Goal: Information Seeking & Learning: Learn about a topic

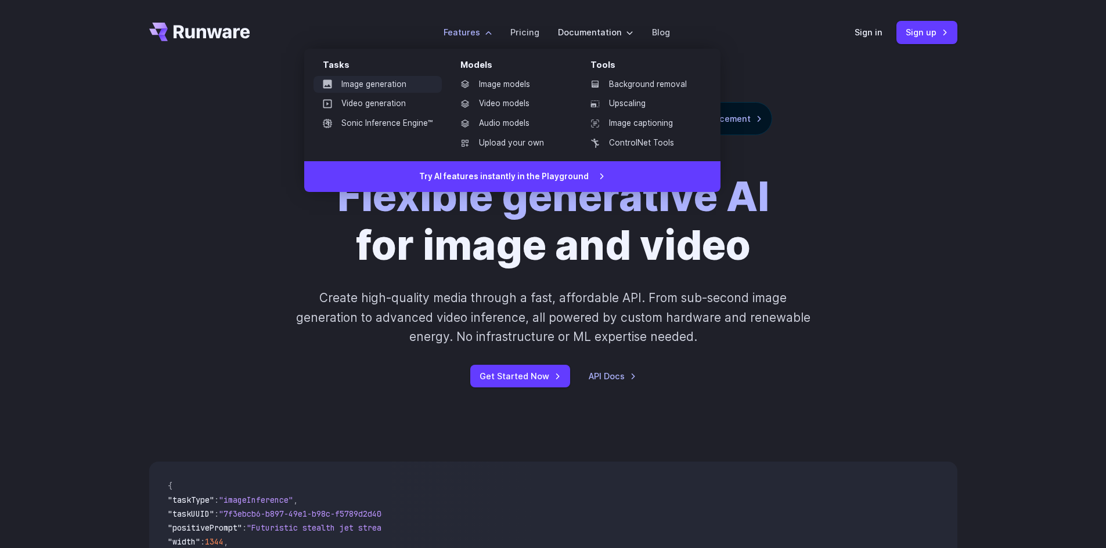
click at [407, 88] on link "Image generation" at bounding box center [377, 84] width 128 height 17
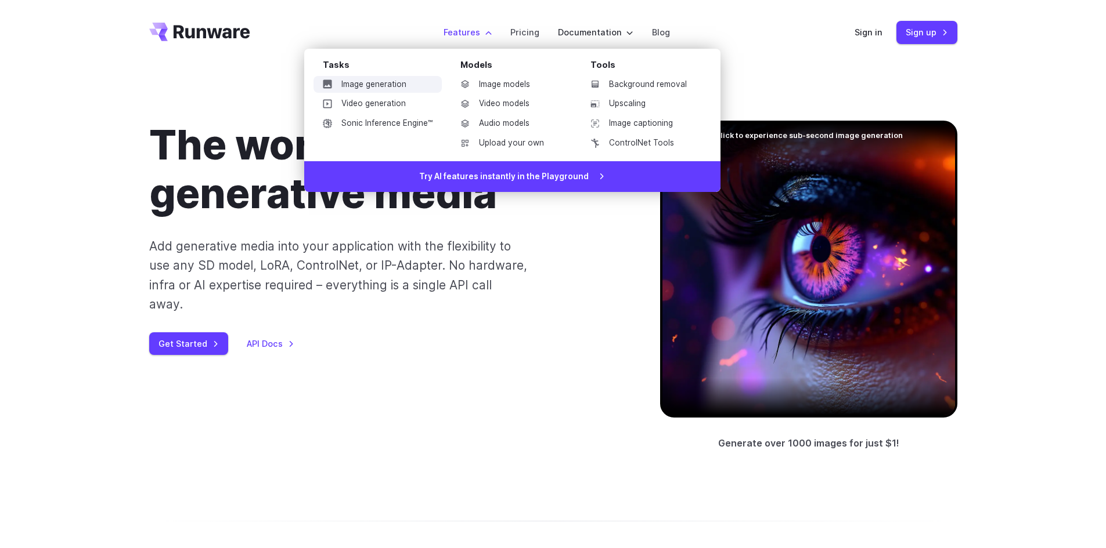
click at [385, 81] on link "Image generation" at bounding box center [377, 84] width 128 height 17
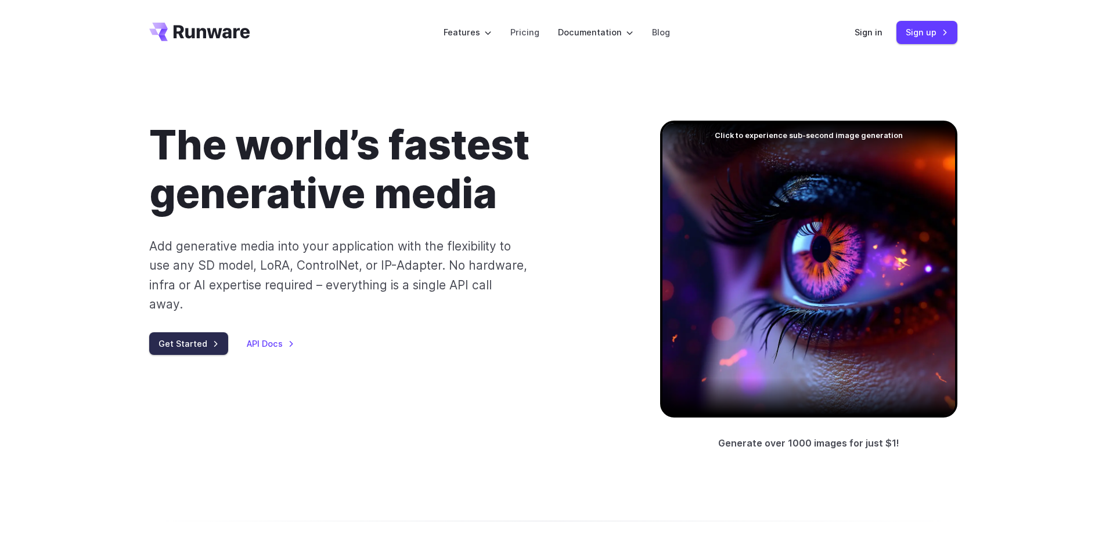
click at [178, 333] on link "Get Started" at bounding box center [188, 344] width 79 height 23
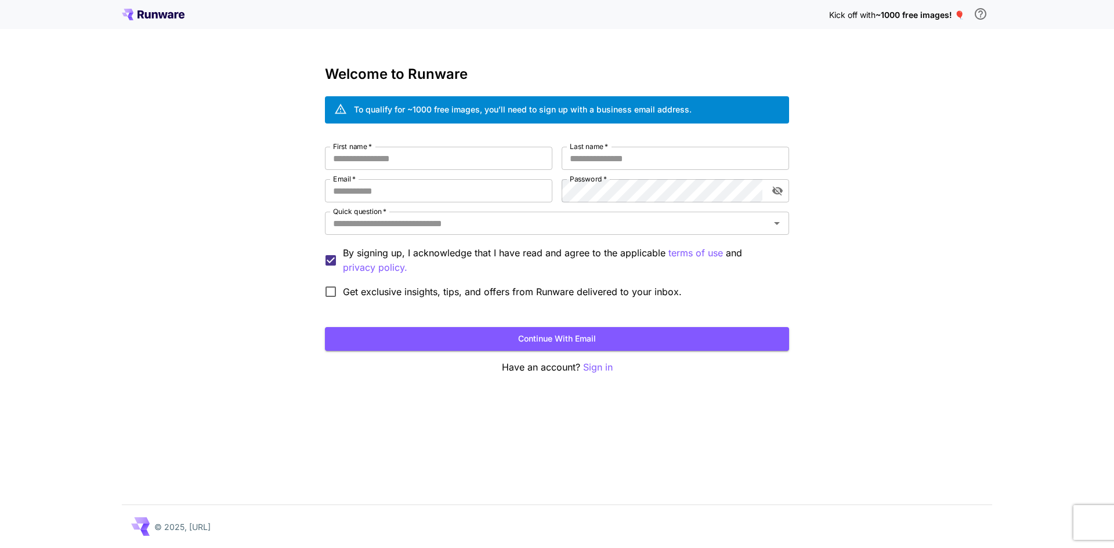
click at [169, 17] on icon at bounding box center [171, 15] width 6 height 6
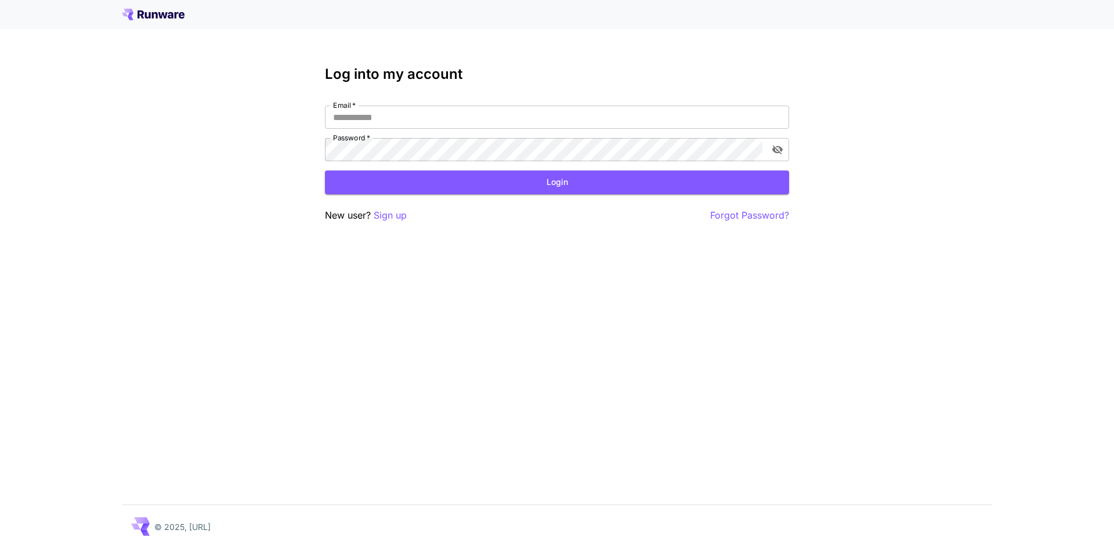
click at [153, 15] on icon at bounding box center [155, 15] width 6 height 6
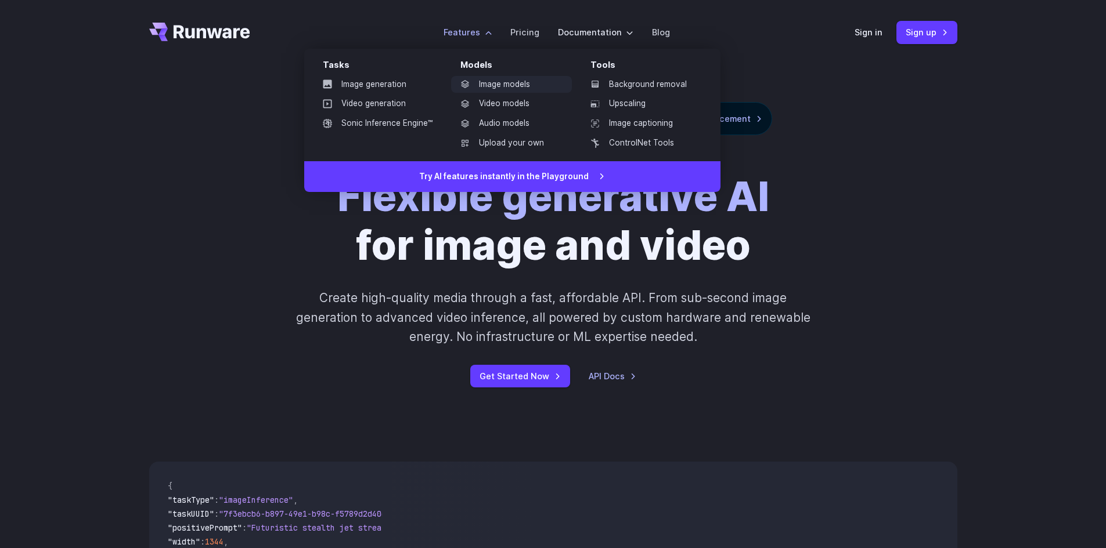
click at [486, 80] on link "Image models" at bounding box center [511, 84] width 121 height 17
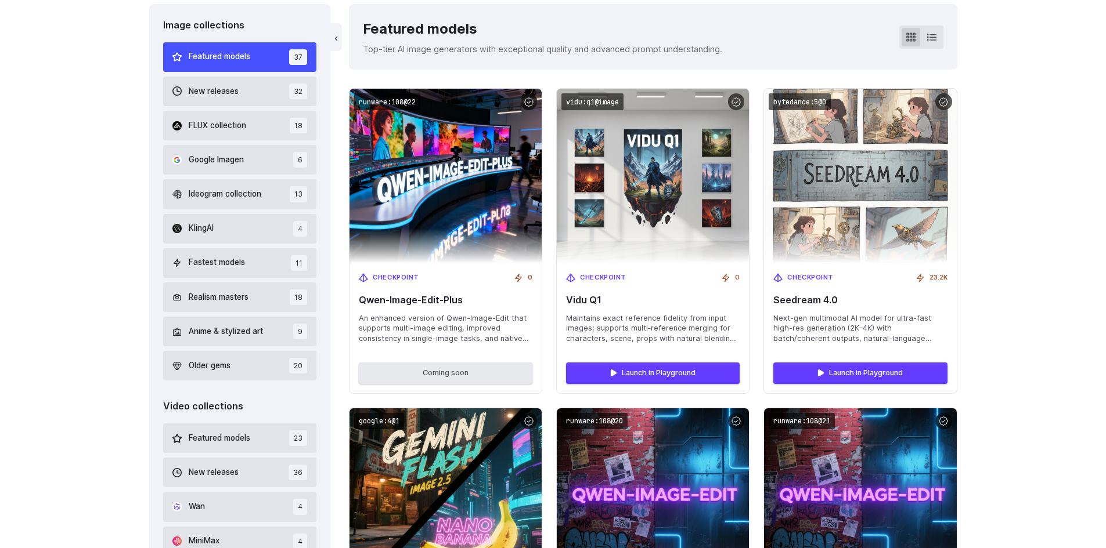
scroll to position [348, 0]
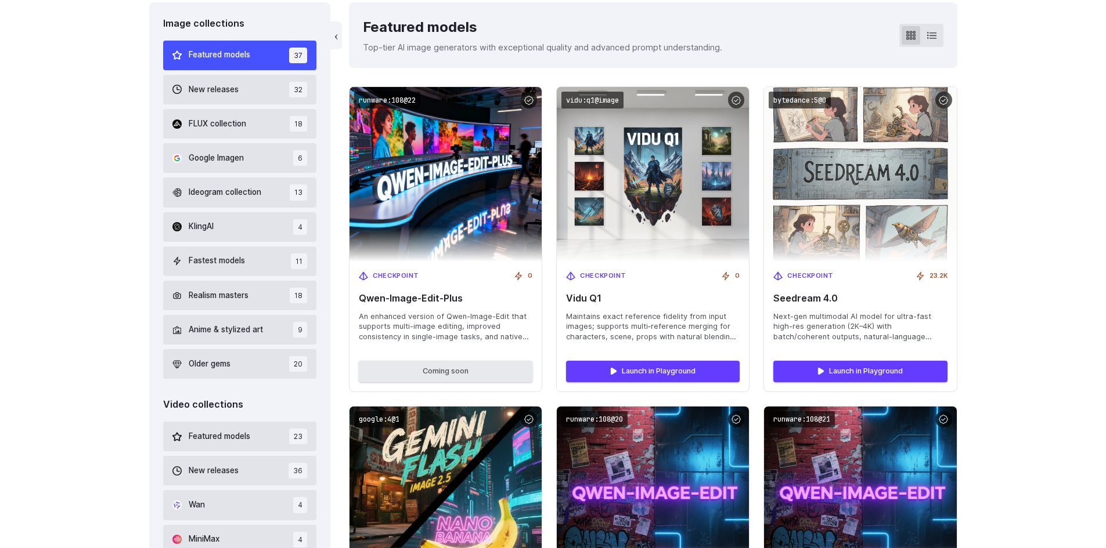
click at [609, 26] on div "Featured models" at bounding box center [542, 27] width 359 height 22
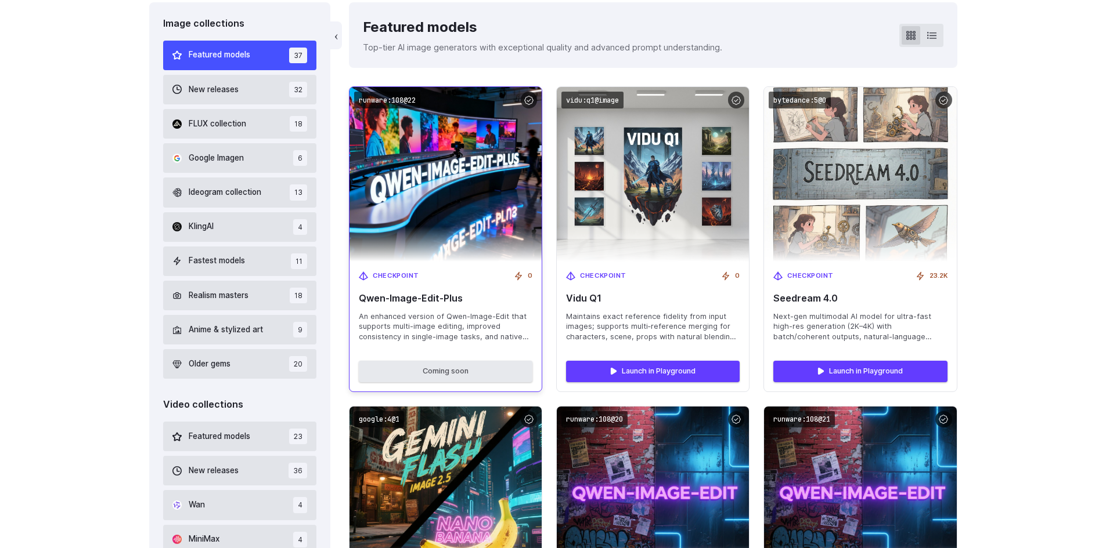
click at [463, 214] on img at bounding box center [445, 174] width 211 height 192
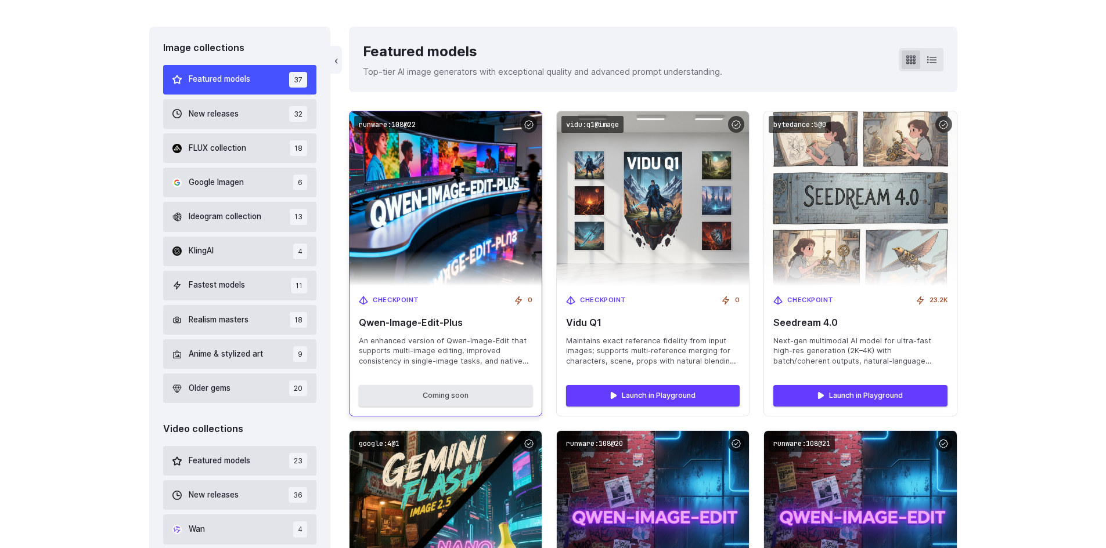
scroll to position [290, 0]
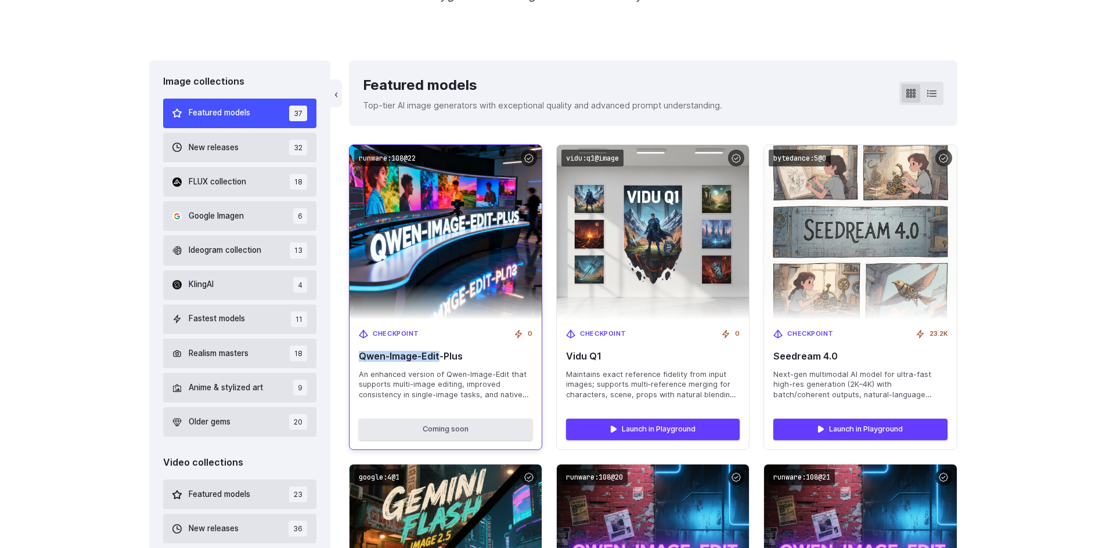
drag, startPoint x: 359, startPoint y: 356, endPoint x: 439, endPoint y: 353, distance: 79.6
click at [439, 353] on span "Qwen-Image-Edit-Plus" at bounding box center [446, 356] width 174 height 11
click at [355, 349] on div "Checkpoint 0 Qwen-Image-Edit-Plus An enhanced version of Qwen-Image-Edit that s…" at bounding box center [445, 365] width 192 height 90
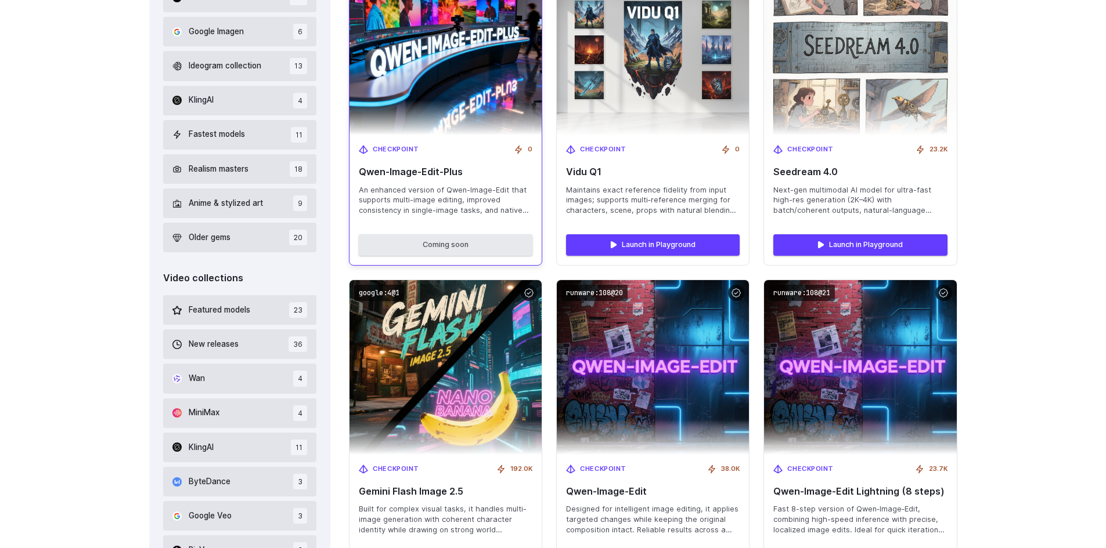
scroll to position [472, 0]
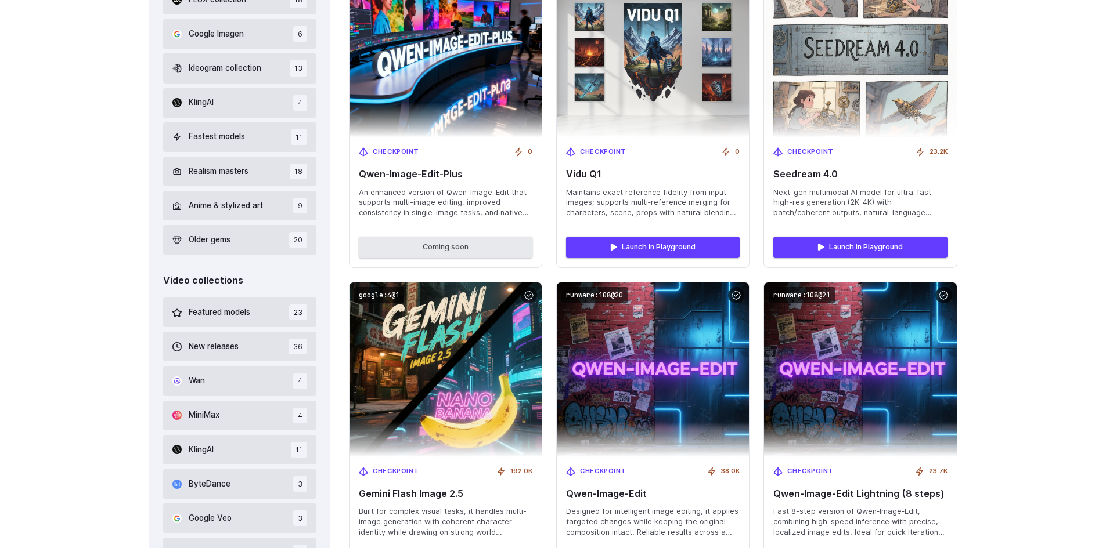
drag, startPoint x: 455, startPoint y: 81, endPoint x: 966, endPoint y: 115, distance: 511.9
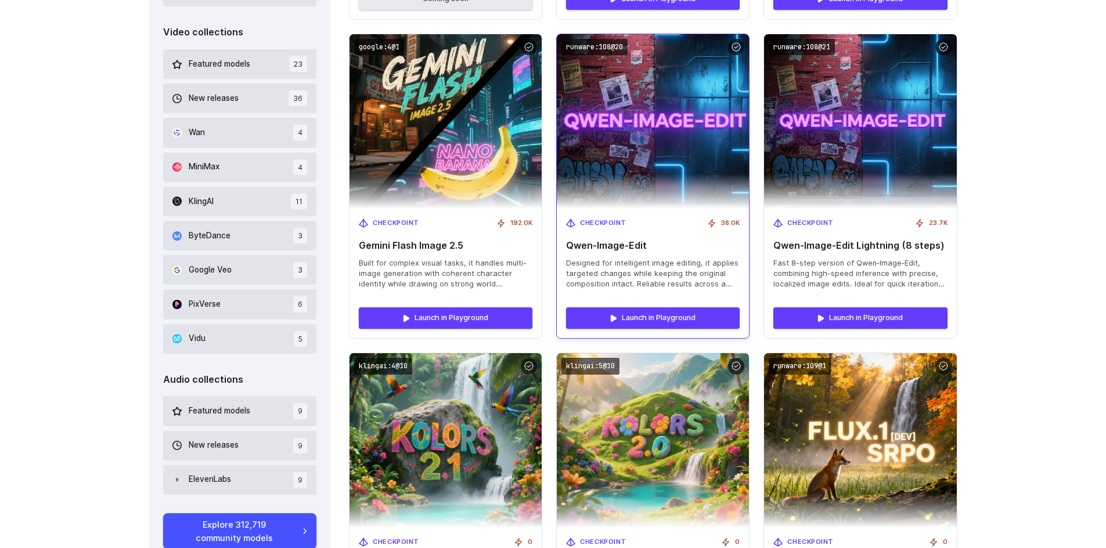
scroll to position [763, 0]
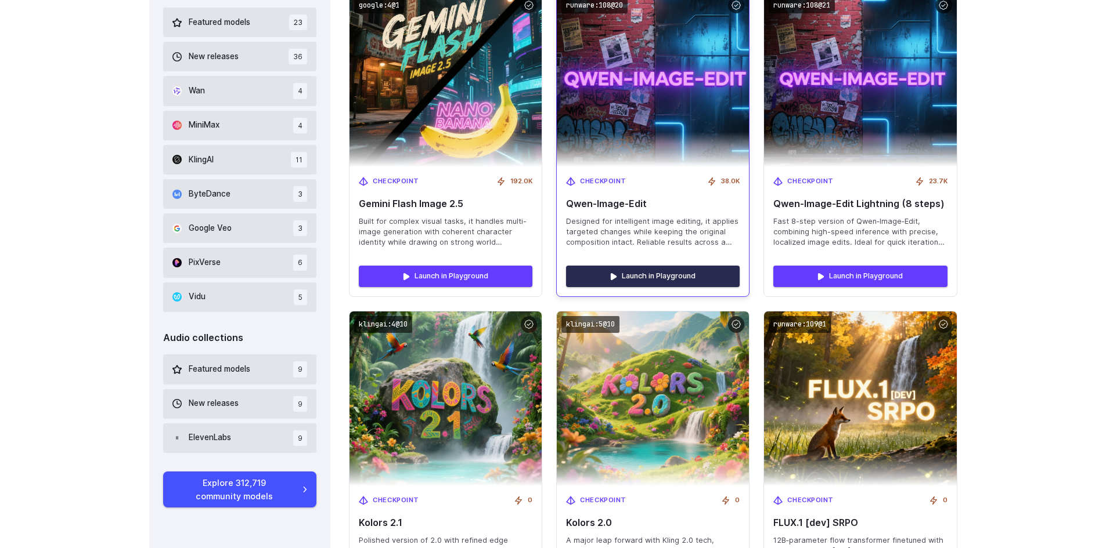
click at [641, 276] on link "Launch in Playground" at bounding box center [653, 276] width 174 height 21
